Goal: Transaction & Acquisition: Obtain resource

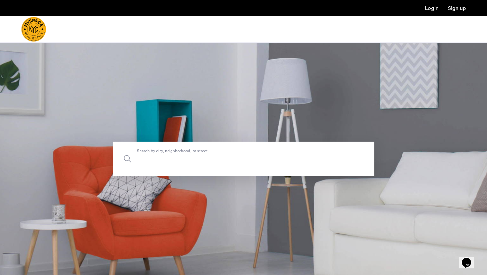
click at [180, 152] on label "Search by city, neighborhood, or street." at bounding box center [243, 159] width 261 height 34
click at [180, 152] on input "Search by city, neighborhood, or street." at bounding box center [243, 159] width 261 height 34
type input "**********"
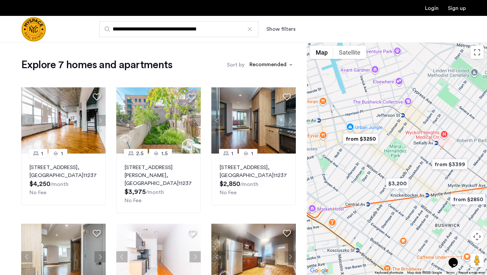
drag, startPoint x: 370, startPoint y: 148, endPoint x: 388, endPoint y: 160, distance: 21.7
click at [388, 160] on div at bounding box center [397, 158] width 180 height 233
click at [367, 138] on img "from $3250" at bounding box center [360, 138] width 41 height 15
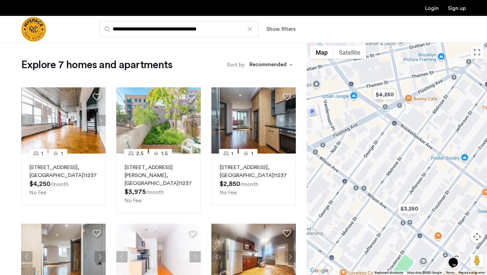
click at [399, 164] on div "To navigate, press the arrow keys." at bounding box center [397, 158] width 180 height 233
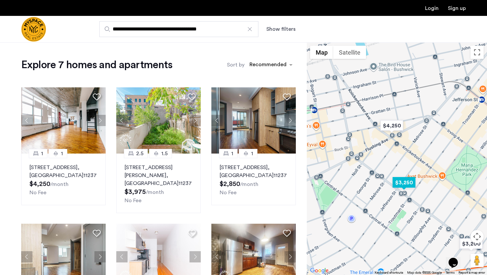
click at [404, 183] on img "$3,250" at bounding box center [404, 182] width 28 height 15
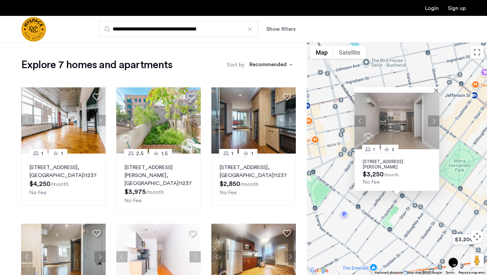
click at [370, 200] on div "1 [GEOGRAPHIC_DATA][STREET_ADDRESS][PERSON_NAME] $3,250 /month No Fee" at bounding box center [397, 158] width 180 height 233
click at [435, 88] on button "Close" at bounding box center [437, 90] width 5 height 5
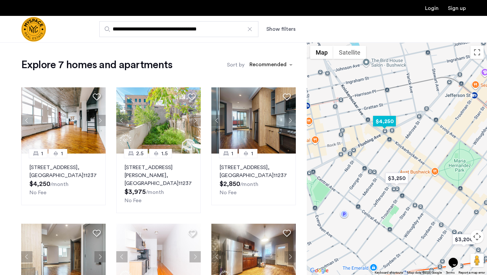
click at [389, 119] on img "$4,250" at bounding box center [384, 121] width 28 height 15
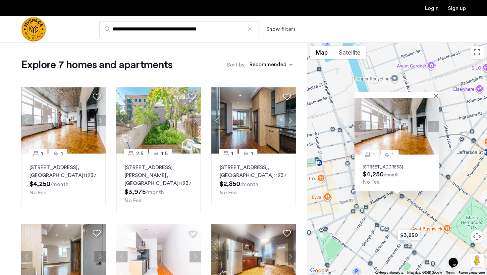
click at [393, 165] on p "[STREET_ADDRESS]" at bounding box center [397, 167] width 68 height 5
click at [435, 93] on button "Close" at bounding box center [437, 95] width 5 height 5
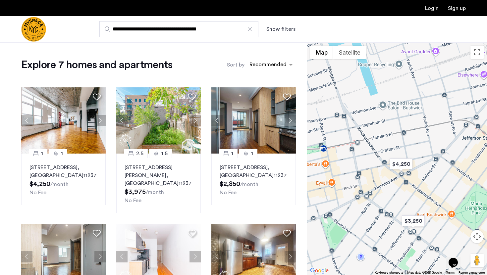
drag, startPoint x: 435, startPoint y: 105, endPoint x: 439, endPoint y: 89, distance: 16.8
click at [439, 90] on div at bounding box center [397, 158] width 180 height 233
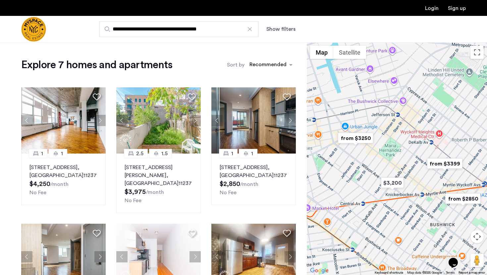
drag, startPoint x: 420, startPoint y: 121, endPoint x: 362, endPoint y: 115, distance: 58.2
click at [362, 115] on div at bounding box center [397, 158] width 180 height 233
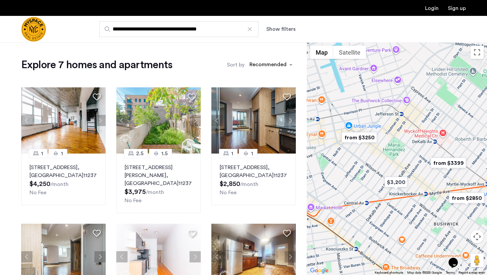
click at [450, 163] on img "from $3399" at bounding box center [448, 163] width 41 height 15
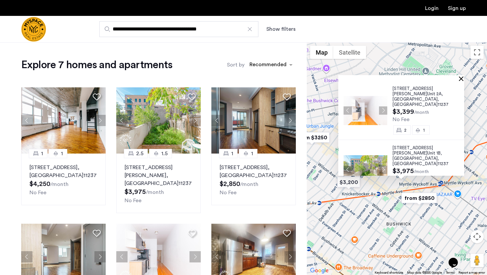
click at [463, 78] on button "Close" at bounding box center [462, 78] width 5 height 5
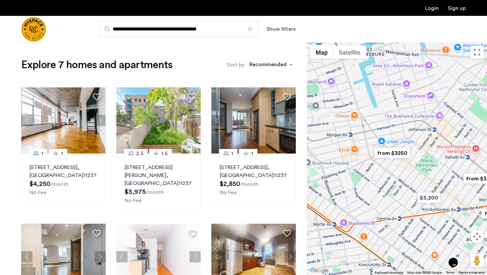
drag, startPoint x: 380, startPoint y: 107, endPoint x: 461, endPoint y: 122, distance: 82.3
click at [461, 122] on div at bounding box center [397, 158] width 180 height 233
click at [368, 141] on div at bounding box center [397, 158] width 180 height 233
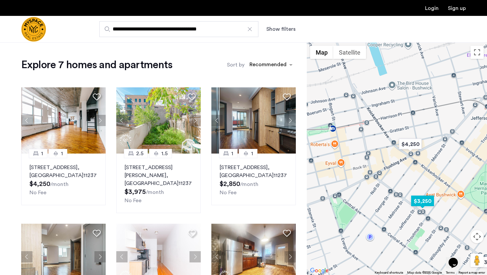
click at [425, 201] on img "$3,250" at bounding box center [422, 201] width 28 height 15
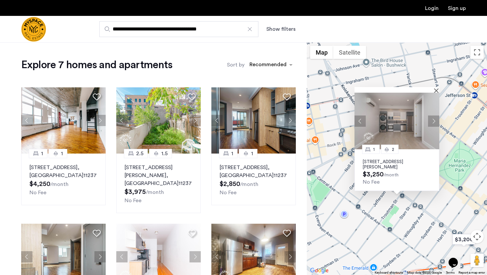
click at [438, 85] on div "1 [GEOGRAPHIC_DATA][STREET_ADDRESS][PERSON_NAME] $3,250 /month No Fee" at bounding box center [397, 158] width 180 height 233
click at [437, 88] on button "Close" at bounding box center [437, 90] width 5 height 5
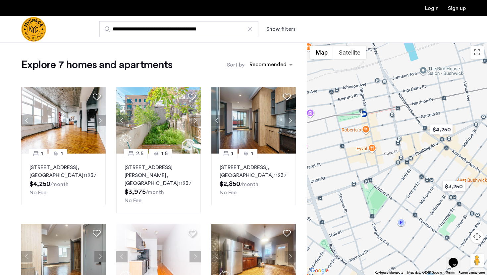
drag, startPoint x: 377, startPoint y: 139, endPoint x: 435, endPoint y: 147, distance: 58.6
click at [435, 147] on div at bounding box center [397, 158] width 180 height 233
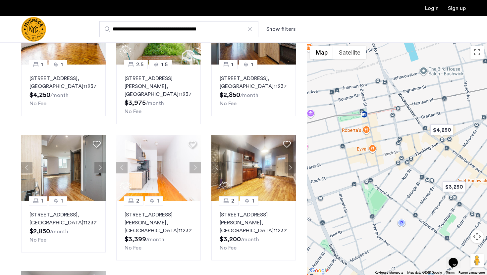
scroll to position [266, 0]
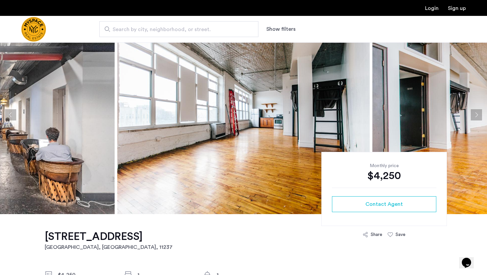
scroll to position [31, 0]
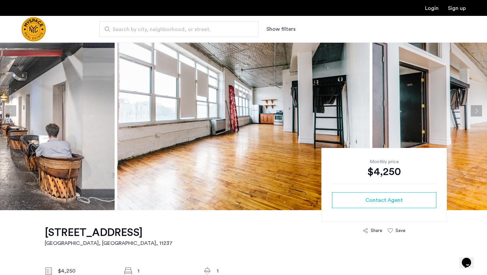
click at [476, 112] on button "Next apartment" at bounding box center [476, 110] width 11 height 11
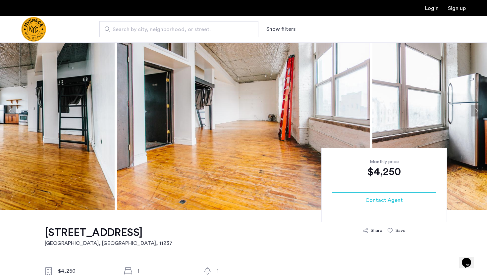
click at [476, 112] on button "Next apartment" at bounding box center [476, 110] width 11 height 11
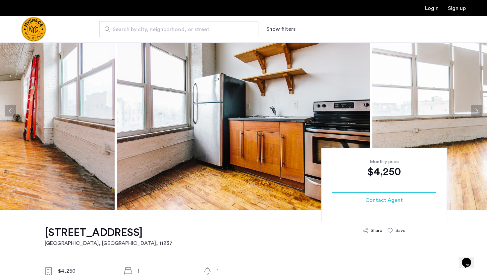
click at [476, 112] on button "Next apartment" at bounding box center [476, 110] width 11 height 11
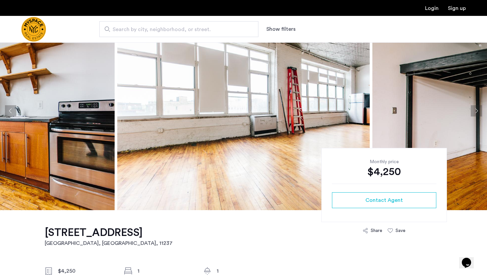
click at [476, 113] on button "Next apartment" at bounding box center [476, 110] width 11 height 11
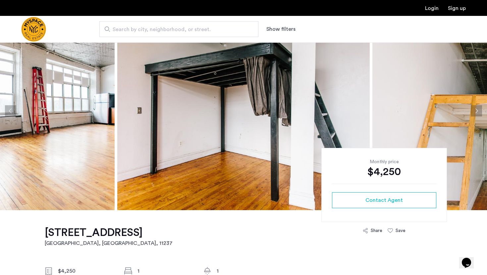
click at [476, 113] on button "Next apartment" at bounding box center [476, 110] width 11 height 11
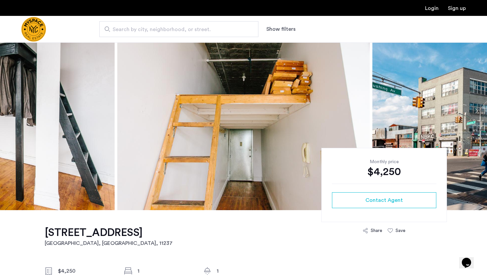
click at [476, 113] on button "Next apartment" at bounding box center [476, 110] width 11 height 11
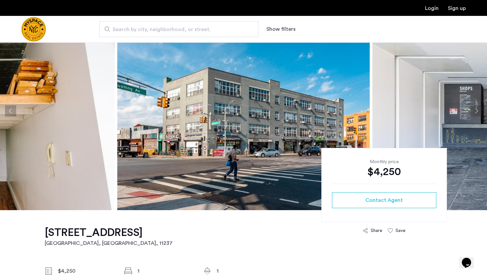
click at [476, 113] on button "Next apartment" at bounding box center [476, 110] width 11 height 11
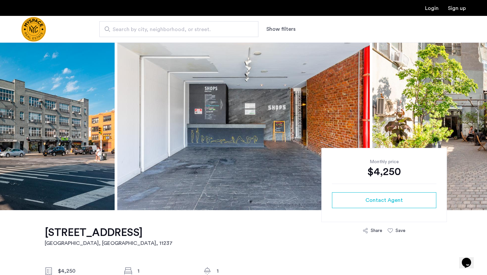
click at [476, 113] on button "Next apartment" at bounding box center [476, 110] width 11 height 11
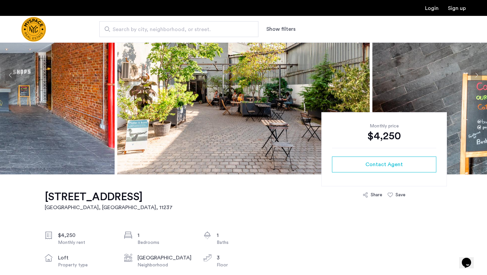
scroll to position [67, 0]
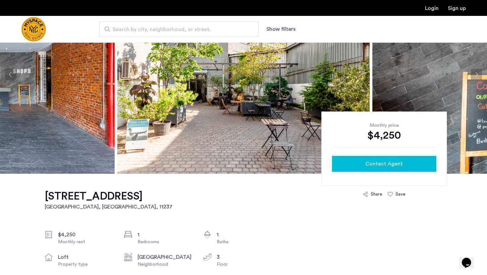
click at [382, 161] on span "Contact Agent" at bounding box center [383, 164] width 37 height 8
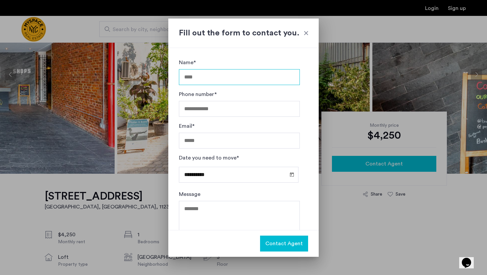
scroll to position [0, 0]
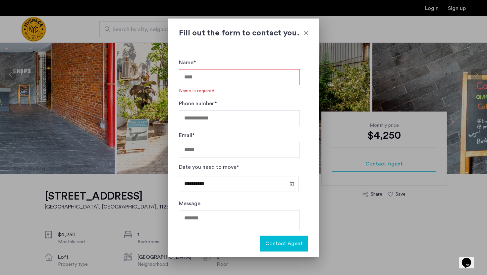
click at [328, 62] on div at bounding box center [243, 137] width 487 height 275
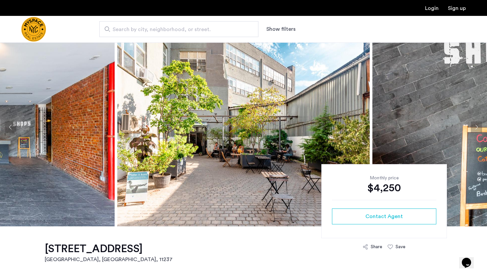
scroll to position [26, 0]
